Goal: Task Accomplishment & Management: Manage account settings

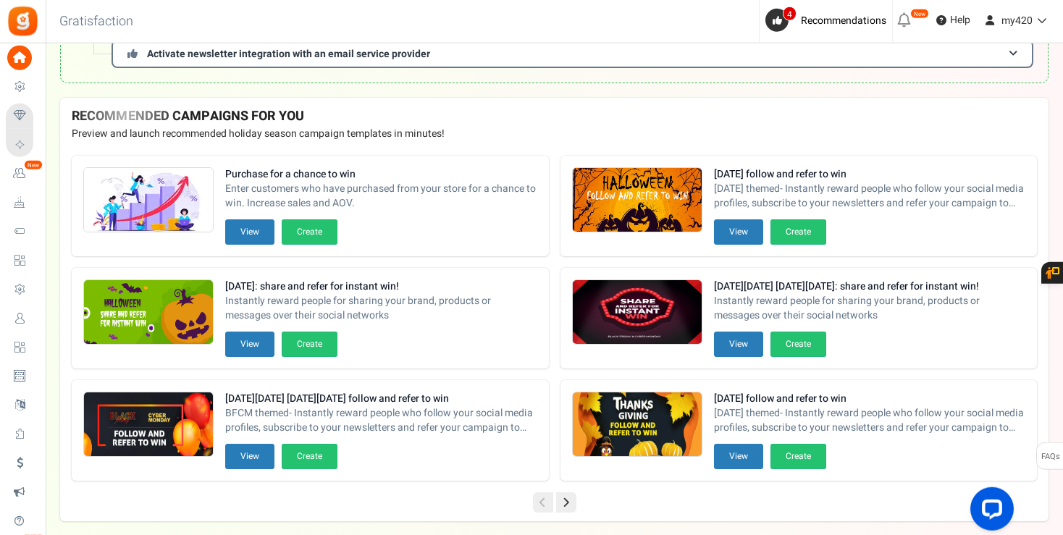
scroll to position [357, 0]
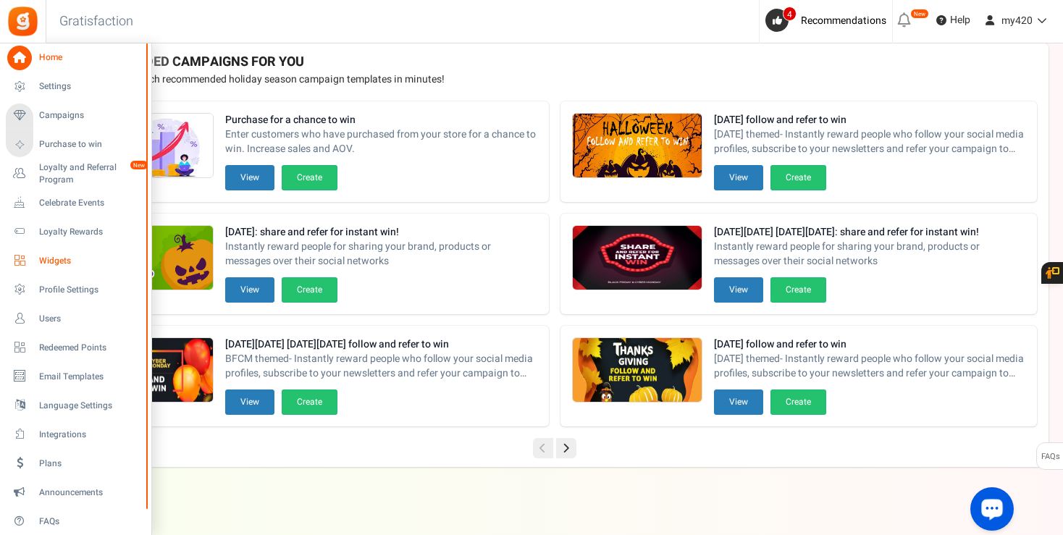
click at [54, 263] on span "Widgets" at bounding box center [89, 261] width 101 height 12
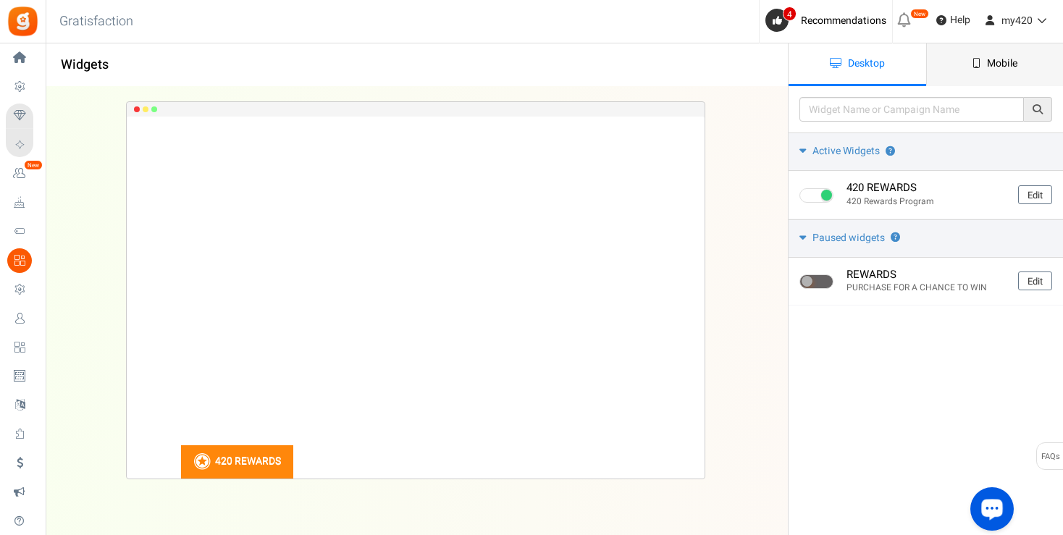
click at [991, 49] on link "Mobile" at bounding box center [995, 64] width 138 height 43
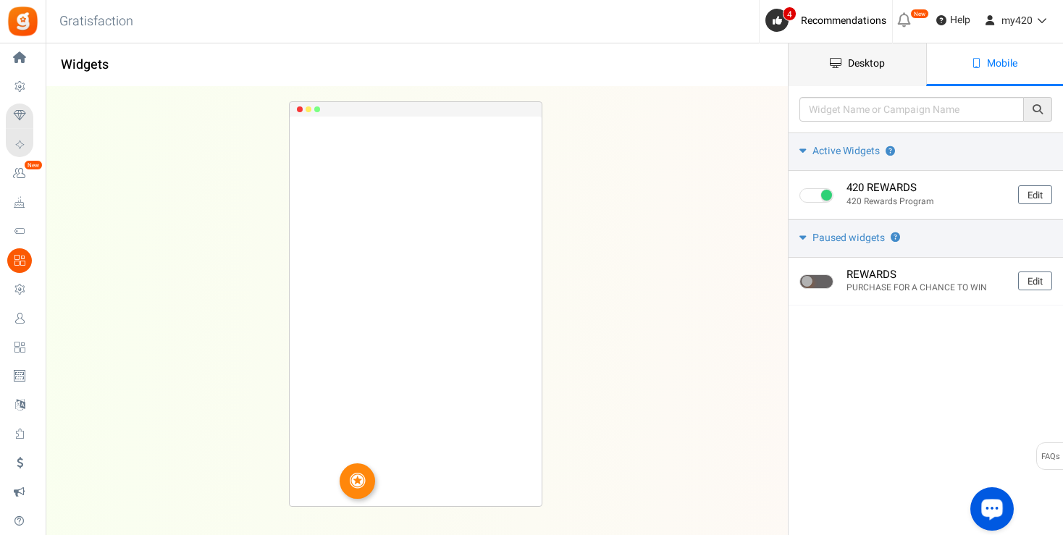
click at [859, 60] on span "Desktop" at bounding box center [866, 63] width 37 height 15
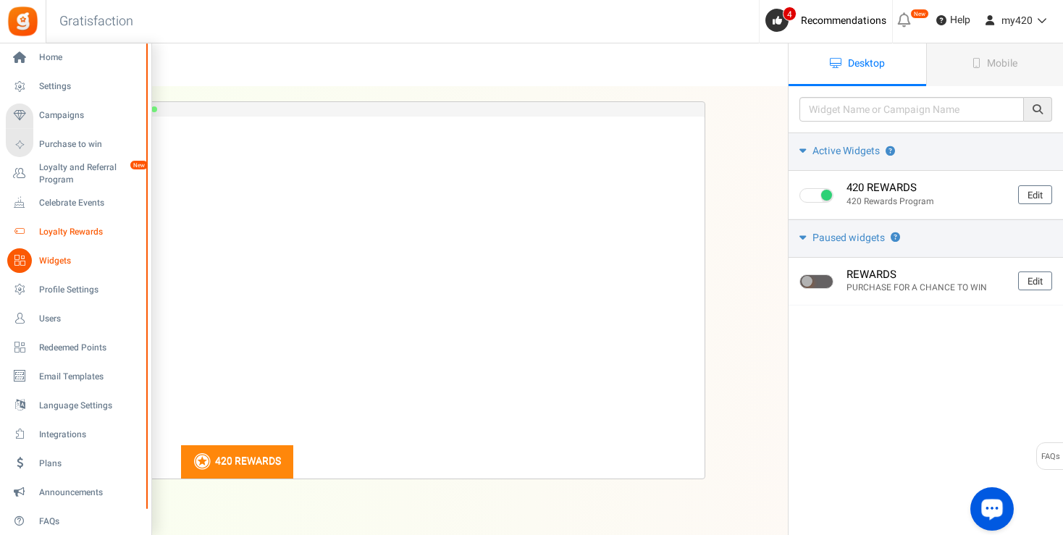
click at [64, 228] on span "Loyalty Rewards" at bounding box center [89, 232] width 101 height 12
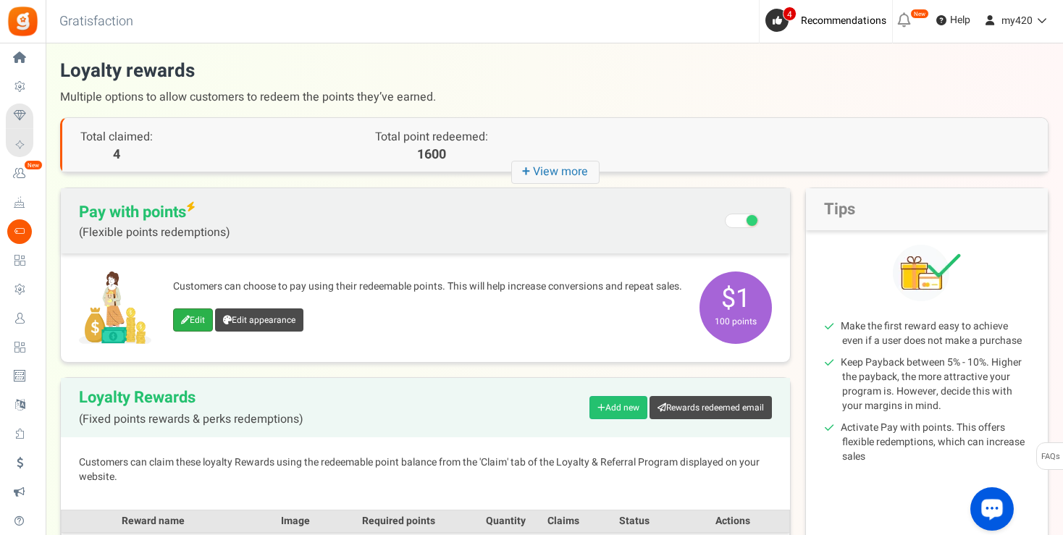
click at [188, 319] on link "Edit" at bounding box center [193, 319] width 40 height 23
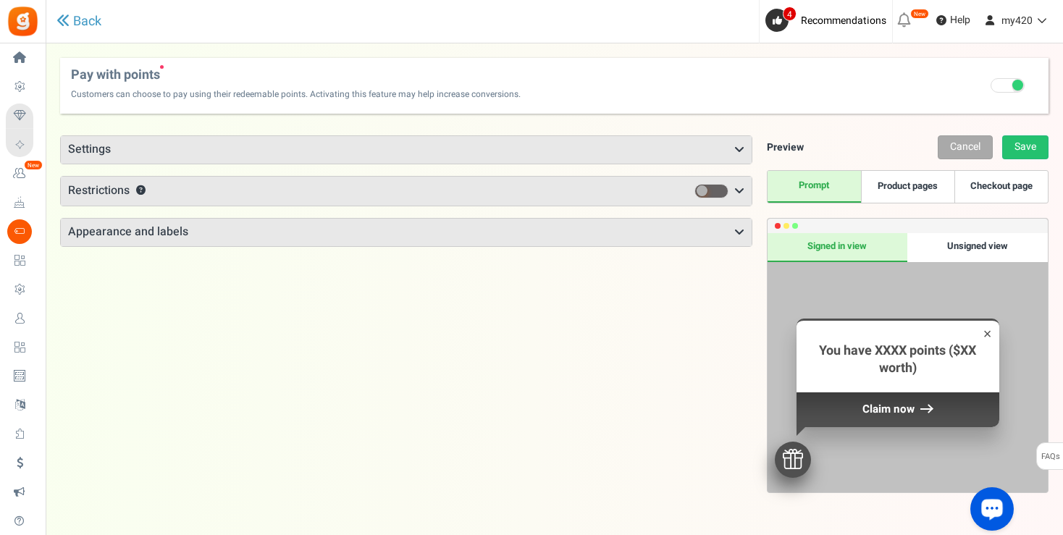
click at [411, 150] on h3 "Settings" at bounding box center [406, 150] width 691 height 28
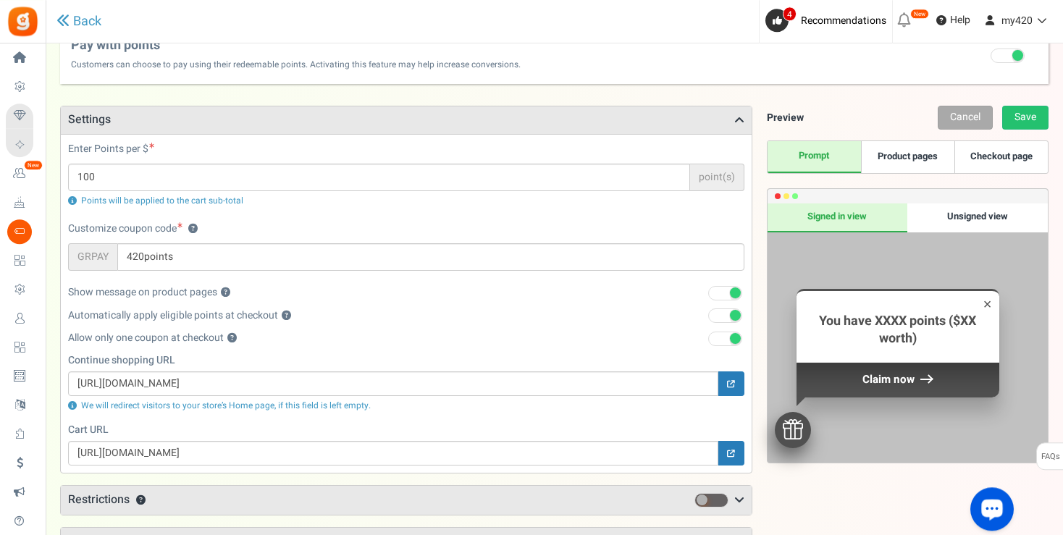
scroll to position [43, 0]
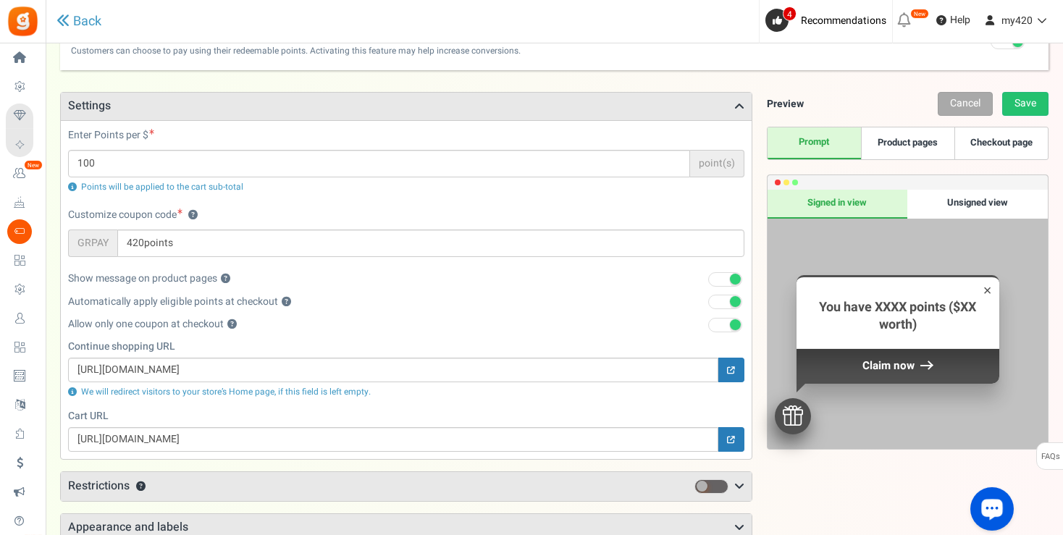
click at [915, 135] on link "Product pages" at bounding box center [907, 143] width 93 height 32
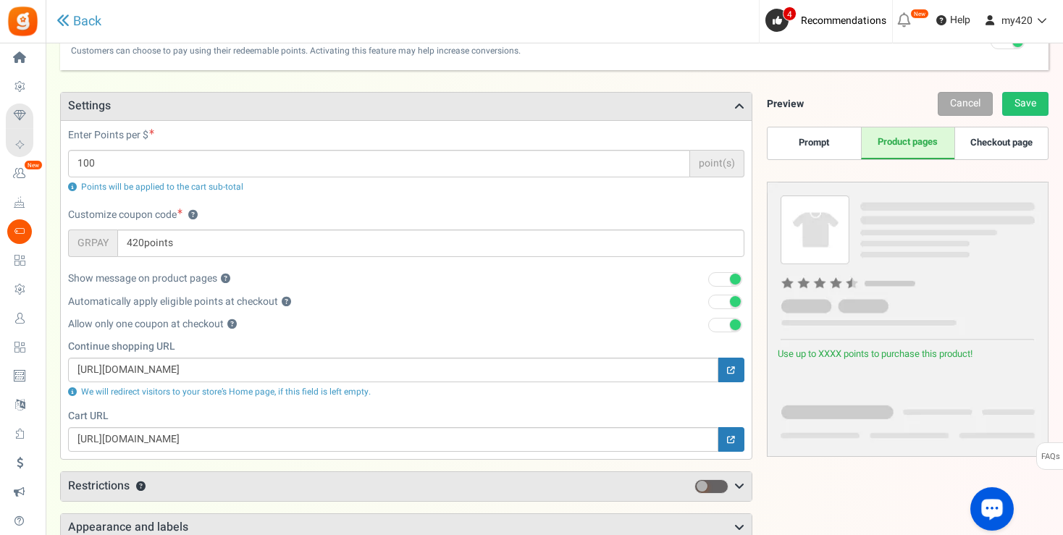
click at [1006, 140] on link "Checkout page" at bounding box center [1000, 143] width 93 height 32
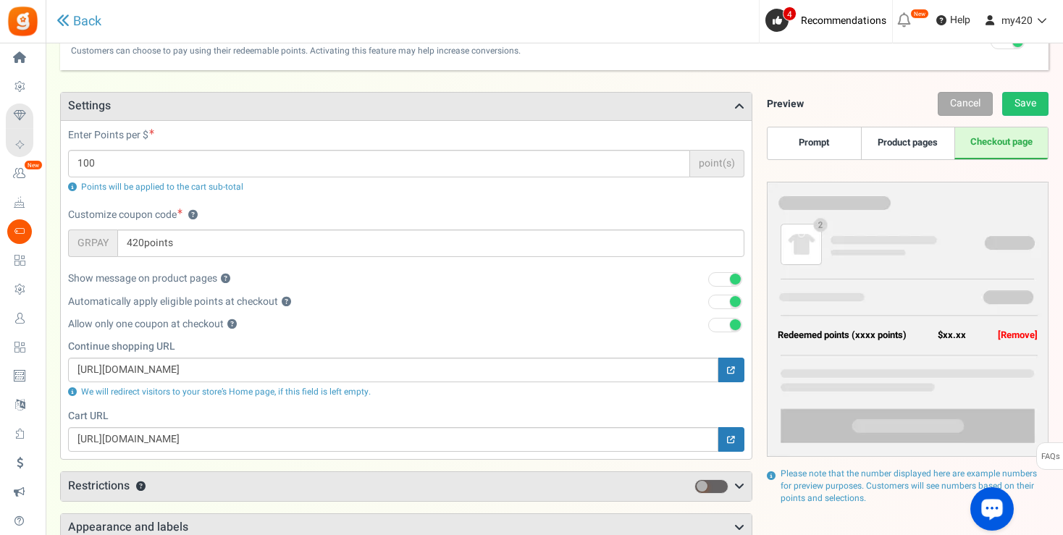
click at [815, 146] on link "Prompt" at bounding box center [814, 143] width 93 height 32
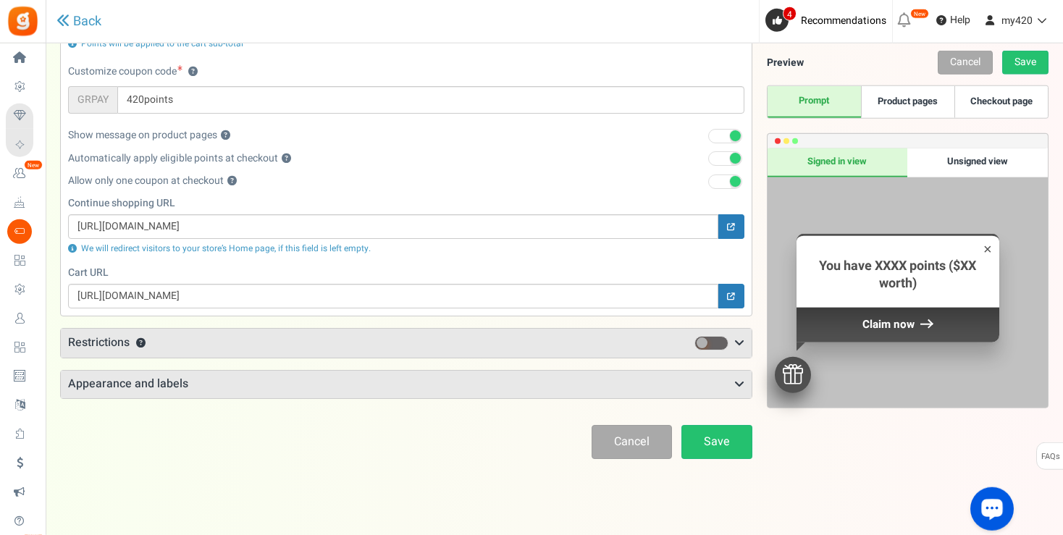
scroll to position [188, 0]
click at [737, 337] on icon at bounding box center [739, 342] width 10 height 12
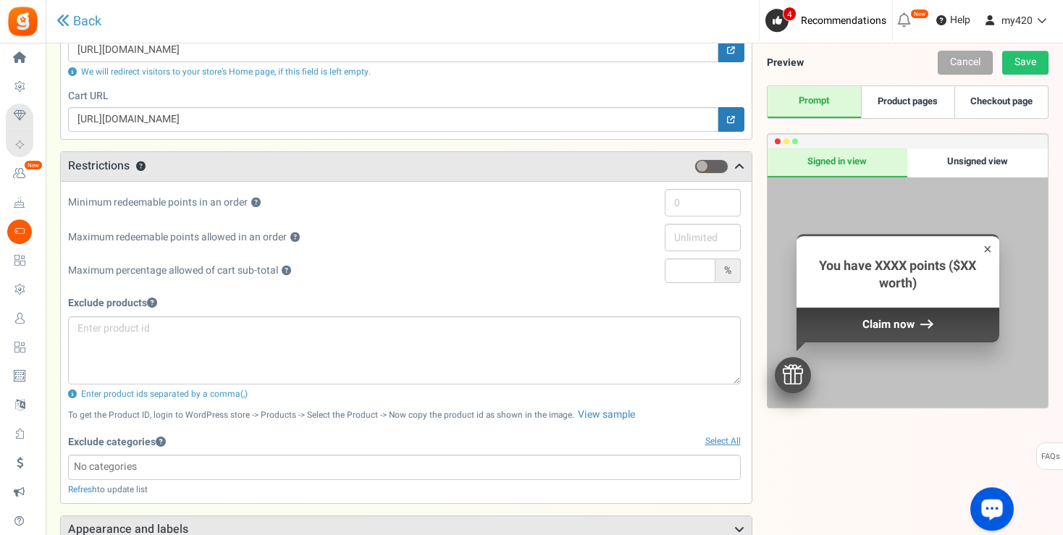
scroll to position [358, 0]
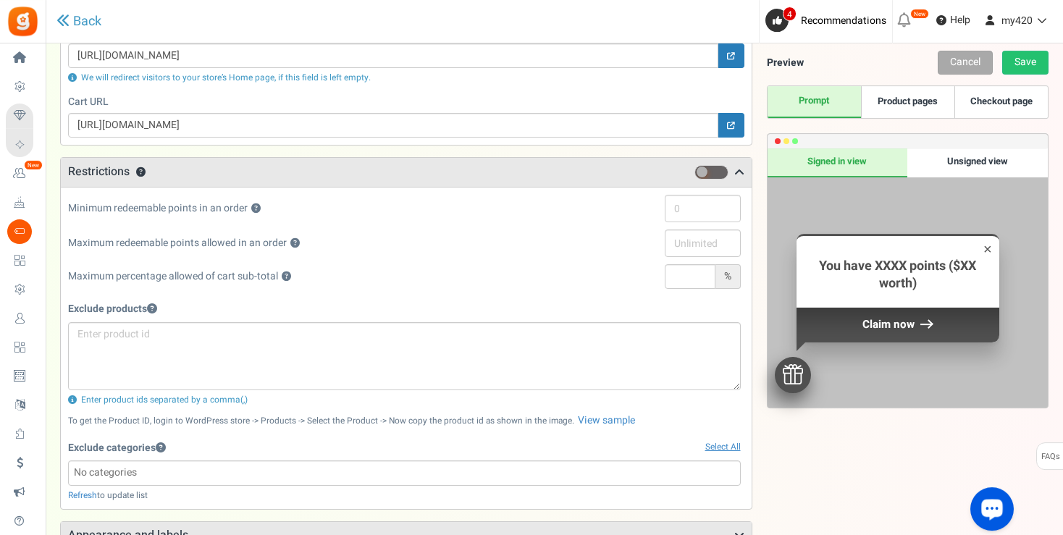
click at [738, 171] on icon at bounding box center [739, 173] width 10 height 12
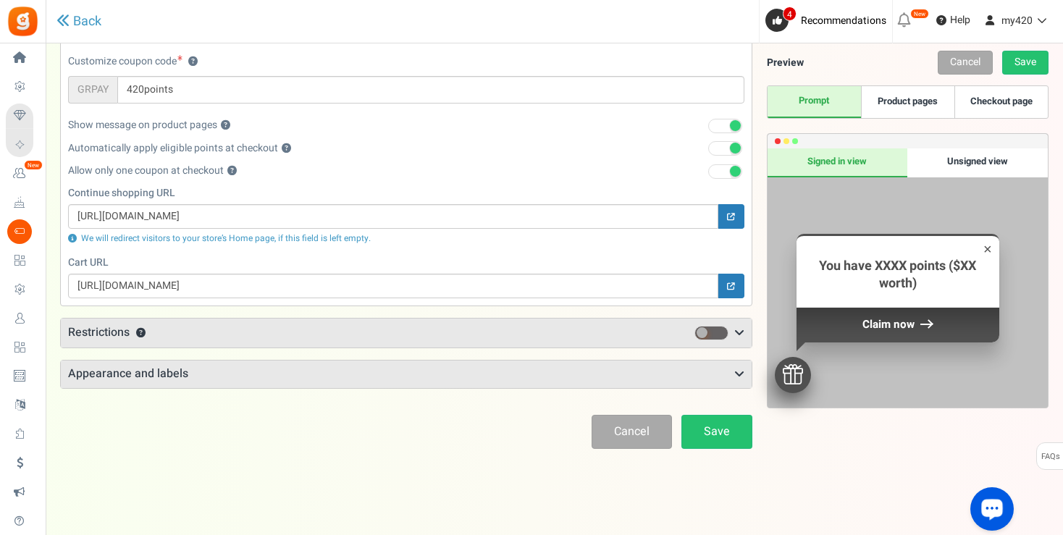
click at [736, 369] on icon at bounding box center [739, 375] width 10 height 12
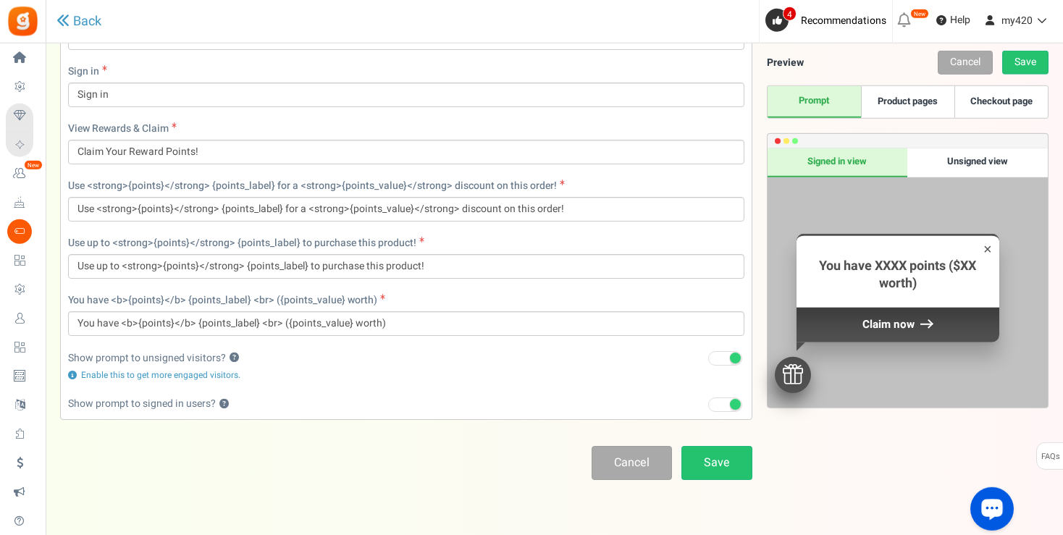
scroll to position [1029, 0]
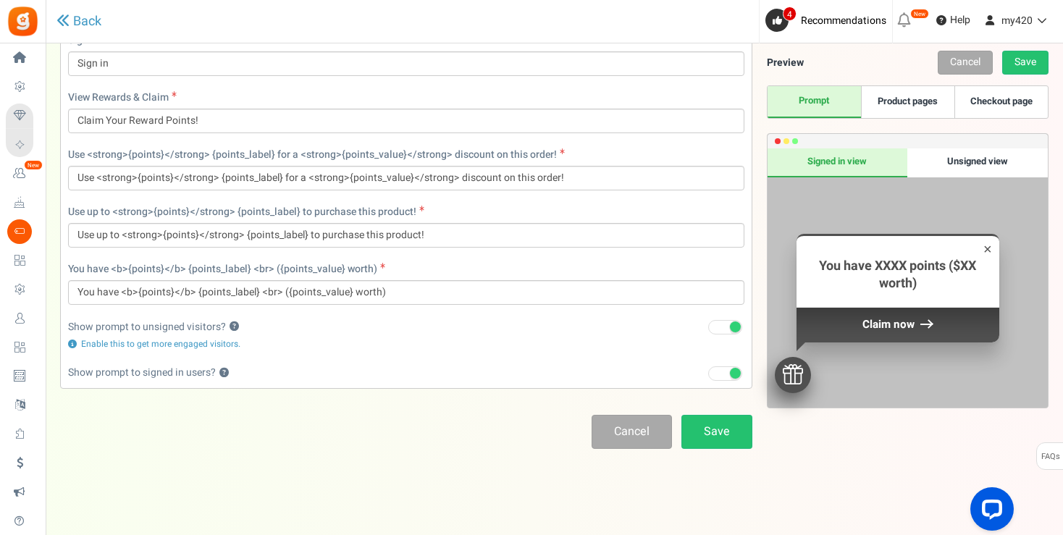
click at [734, 327] on span at bounding box center [735, 327] width 11 height 11
click at [708, 327] on input "Recommended: Turn On" at bounding box center [708, 327] width 0 height 9
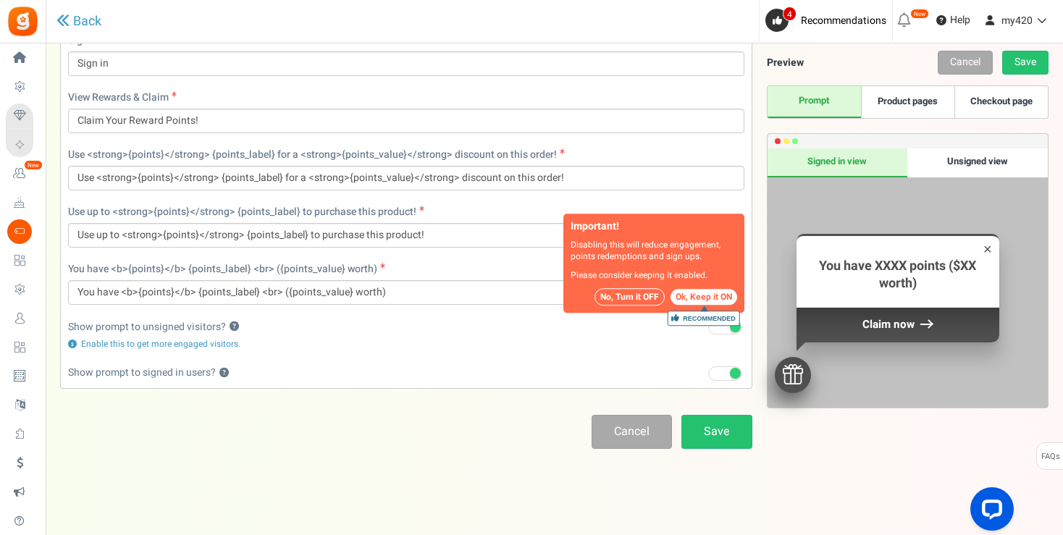
click at [637, 300] on button "No, Turn it OFF" at bounding box center [630, 297] width 70 height 17
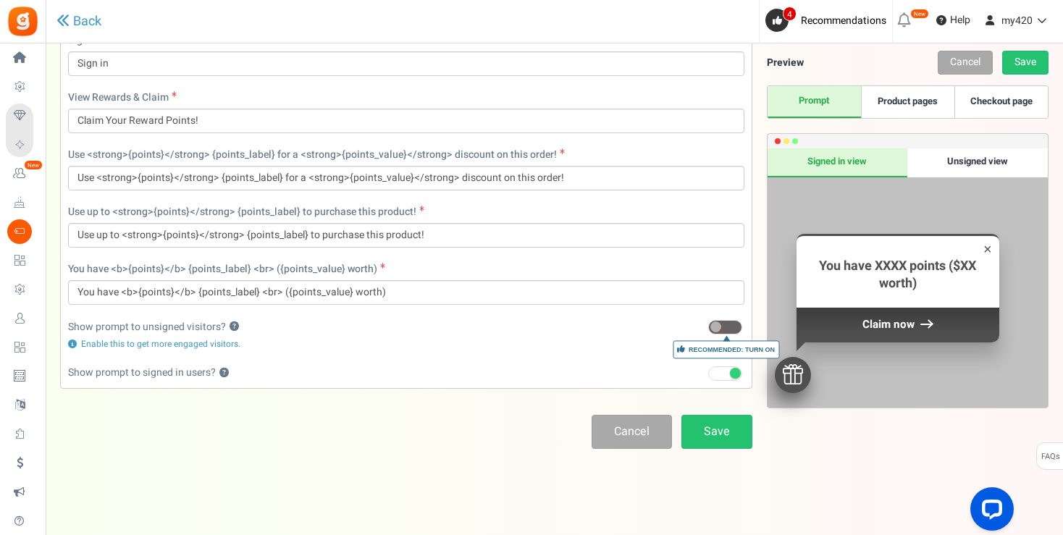
click at [731, 372] on span at bounding box center [735, 373] width 11 height 11
click at [708, 372] on input "Recommended: Turn On" at bounding box center [708, 373] width 0 height 9
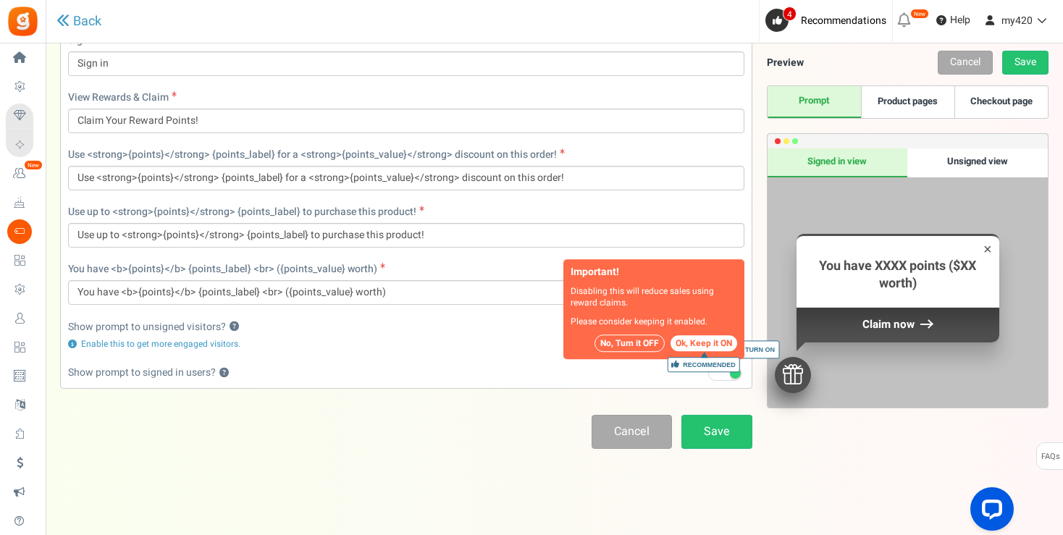
click at [621, 342] on button "No, Turn it OFF" at bounding box center [630, 343] width 70 height 17
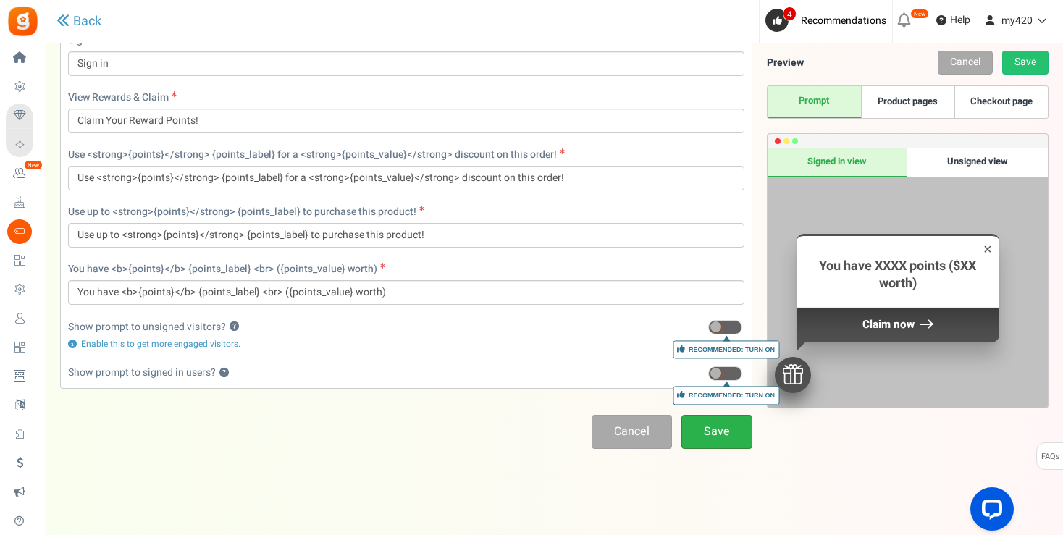
click at [710, 430] on link "Save" at bounding box center [716, 432] width 71 height 34
click at [717, 329] on span at bounding box center [715, 327] width 11 height 11
click at [708, 329] on input "Recommended: Turn On" at bounding box center [708, 327] width 0 height 9
click at [719, 375] on span at bounding box center [715, 373] width 11 height 11
click at [708, 375] on input "Recommended: Turn On" at bounding box center [708, 373] width 0 height 9
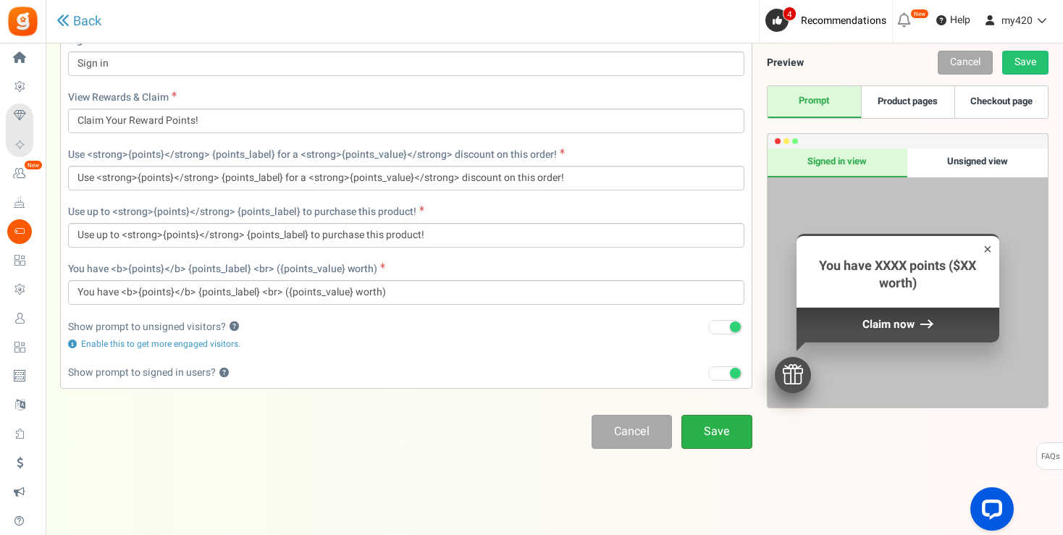
click at [710, 429] on link "Save" at bounding box center [716, 432] width 71 height 34
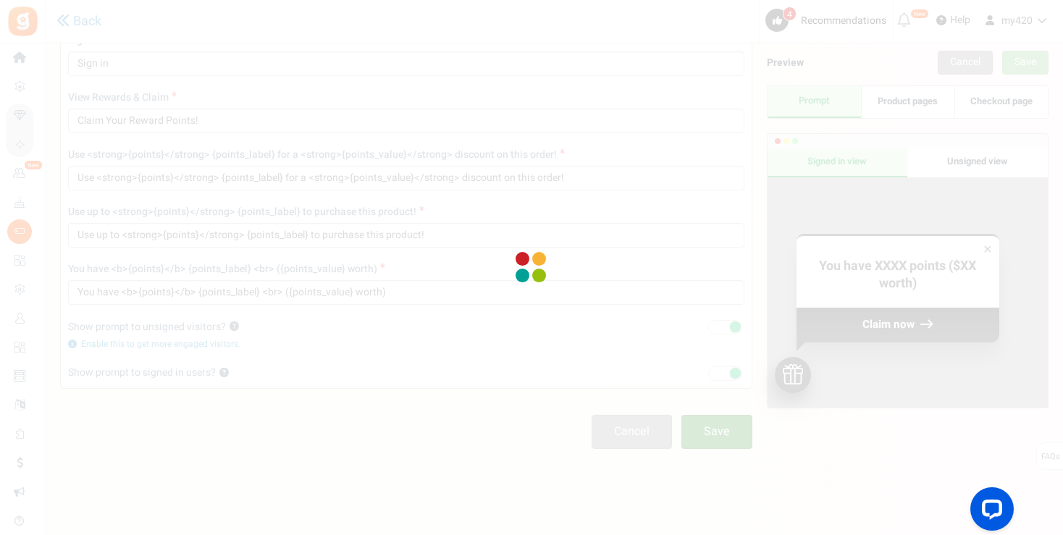
scroll to position [48, 0]
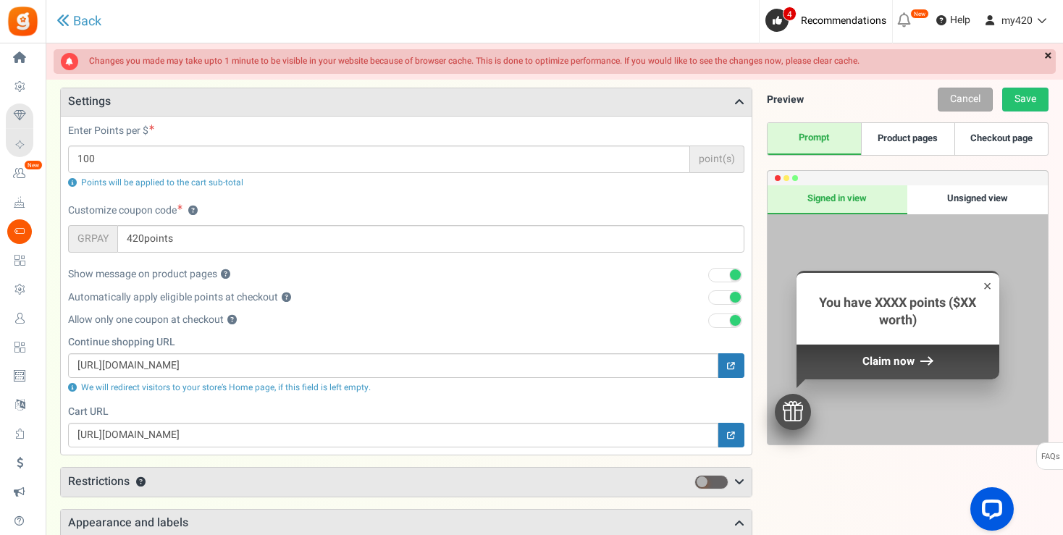
click at [1049, 55] on link "×" at bounding box center [1048, 56] width 15 height 14
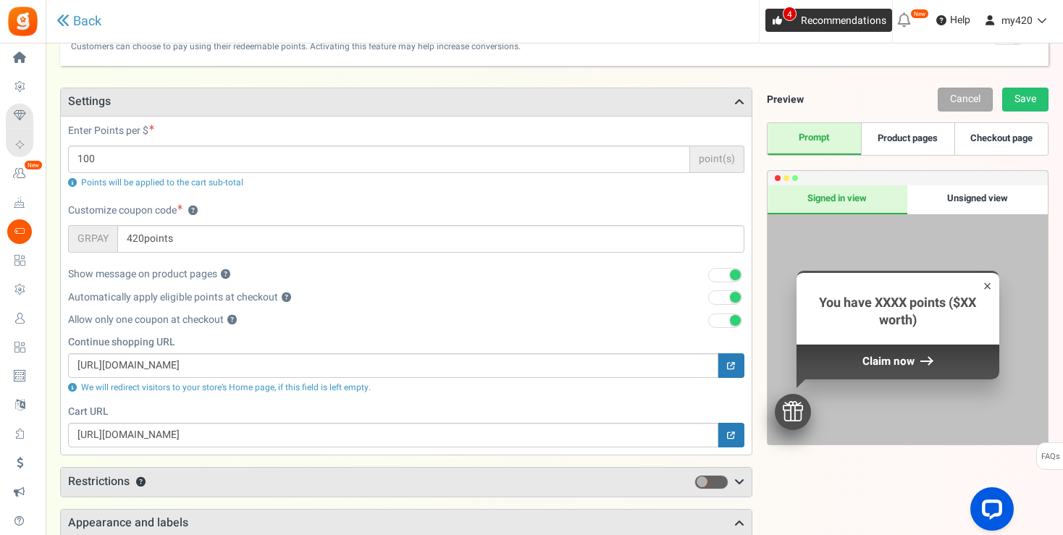
click at [773, 17] on icon at bounding box center [777, 20] width 9 height 9
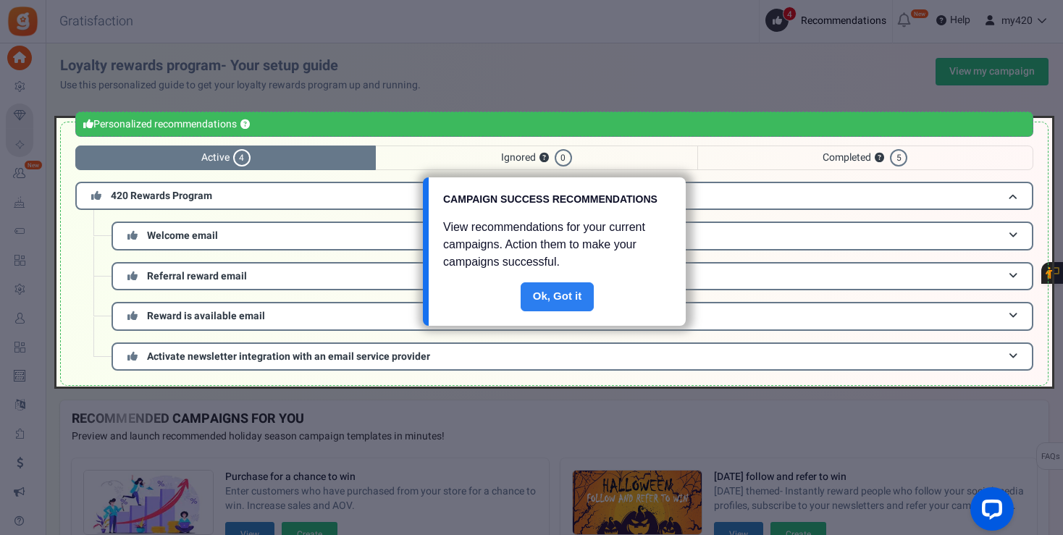
click at [558, 306] on link "Done" at bounding box center [558, 296] width 74 height 29
